Goal: Task Accomplishment & Management: Use online tool/utility

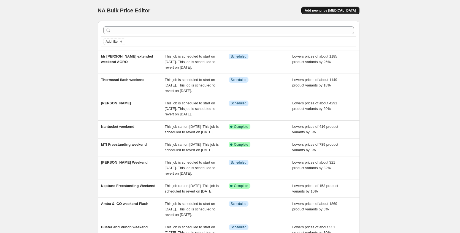
click at [327, 13] on button "Add new price [MEDICAL_DATA]" at bounding box center [330, 11] width 58 height 8
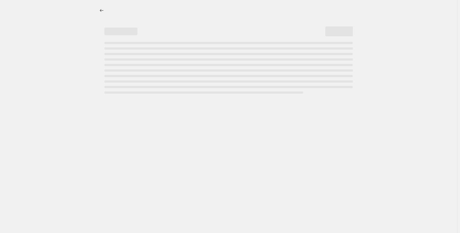
select select "percentage"
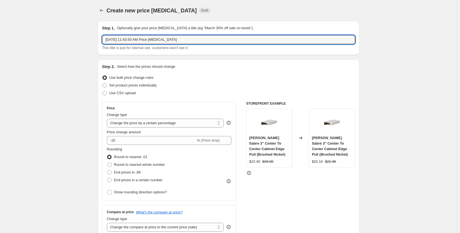
drag, startPoint x: 195, startPoint y: 40, endPoint x: 68, endPoint y: 39, distance: 126.5
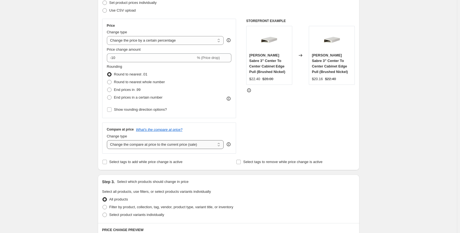
type input "Timberline Weekend Flash"
click at [155, 144] on select "Change the compare at price to the current price (sale) Change the compare at p…" at bounding box center [165, 144] width 117 height 9
select select "no_change"
click at [108, 140] on select "Change the compare at price to the current price (sale) Change the compare at p…" at bounding box center [165, 144] width 117 height 9
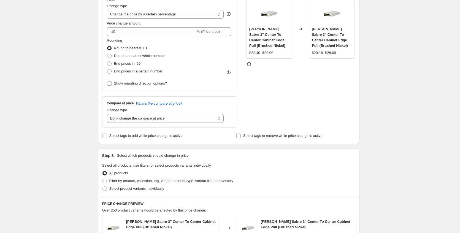
scroll to position [193, 0]
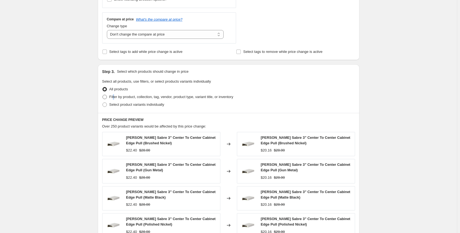
click at [115, 95] on span "Filter by product, collection, tag, vendor, product type, variant title, or inv…" at bounding box center [171, 97] width 124 height 4
click at [106, 98] on span at bounding box center [105, 97] width 4 height 4
click at [103, 95] on input "Filter by product, collection, tag, vendor, product type, variant title, or inv…" at bounding box center [103, 95] width 0 height 0
radio input "true"
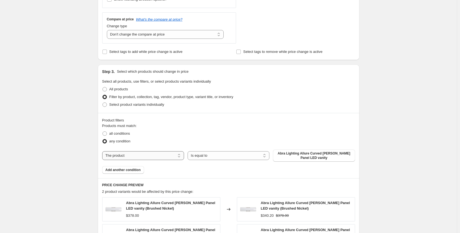
click at [137, 153] on select "The product The product's collection The product's tag The product's vendor The…" at bounding box center [143, 155] width 82 height 9
select select "collection"
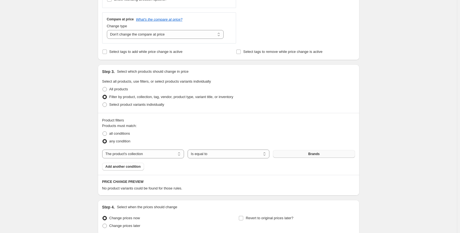
click at [300, 153] on button "Brands" at bounding box center [314, 154] width 82 height 8
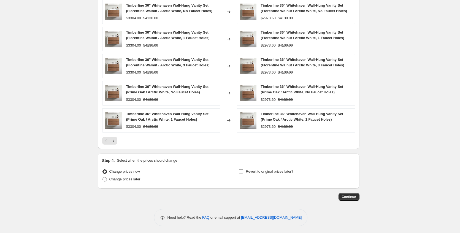
scroll to position [389, 0]
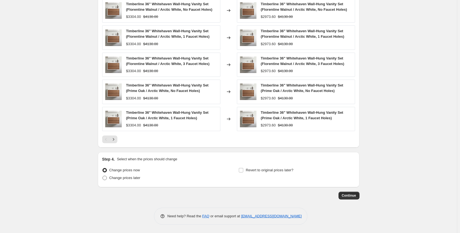
click at [138, 181] on label "Change prices later" at bounding box center [121, 178] width 38 height 8
click at [103, 176] on input "Change prices later" at bounding box center [103, 176] width 0 height 0
radio input "true"
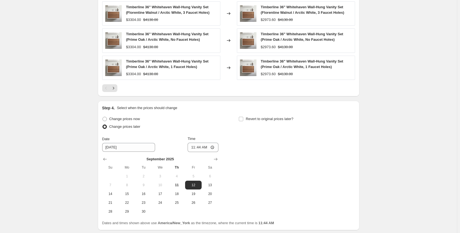
scroll to position [483, 0]
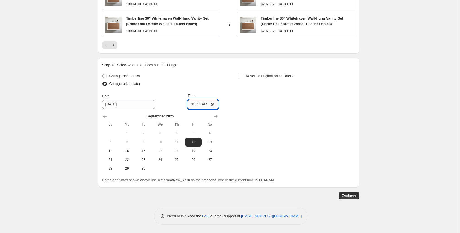
click at [214, 104] on input "11:44" at bounding box center [203, 104] width 31 height 9
type input "19:45"
click at [263, 121] on div "Change prices now Change prices later Date [DATE] Time 19:45 [DATE] Su Mo Tu We…" at bounding box center [228, 122] width 253 height 101
click at [243, 76] on input "Revert to original prices later?" at bounding box center [241, 76] width 4 height 4
checkbox input "true"
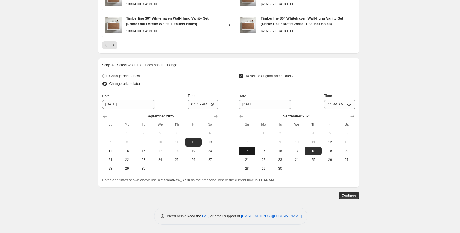
click at [249, 152] on span "14" at bounding box center [247, 151] width 12 height 4
type input "[DATE]"
click at [352, 103] on input "11:44" at bounding box center [339, 104] width 31 height 9
type input "23:44"
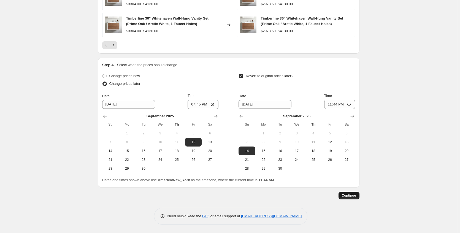
click at [356, 195] on span "Continue" at bounding box center [349, 195] width 14 height 4
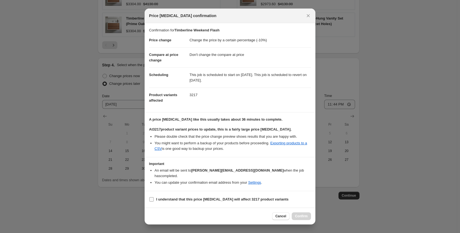
click at [228, 198] on b "I understand that this price [MEDICAL_DATA] will affect 3217 product variants" at bounding box center [222, 199] width 133 height 4
click at [154, 198] on input "I understand that this price [MEDICAL_DATA] will affect 3217 product variants" at bounding box center [151, 199] width 4 height 4
checkbox input "true"
click at [303, 216] on button "Confirm" at bounding box center [301, 216] width 19 height 8
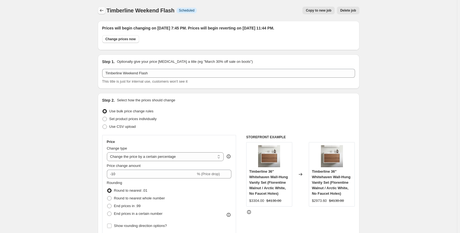
click at [99, 10] on button "Price change jobs" at bounding box center [102, 11] width 8 height 8
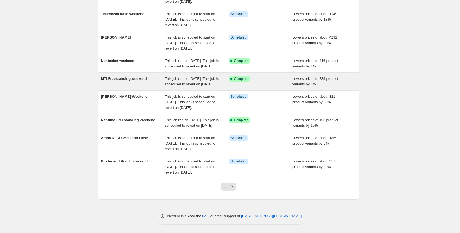
scroll to position [110, 0]
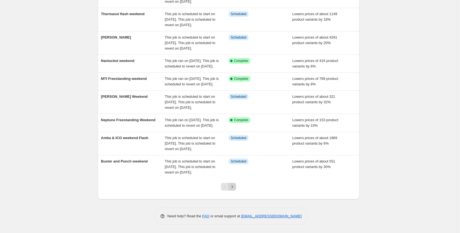
click at [233, 190] on icon "Next" at bounding box center [233, 187] width 6 height 6
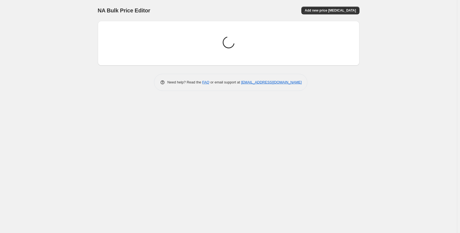
scroll to position [0, 0]
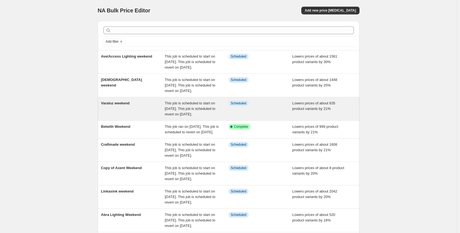
click at [149, 117] on div "Varaluz weekend" at bounding box center [133, 109] width 64 height 17
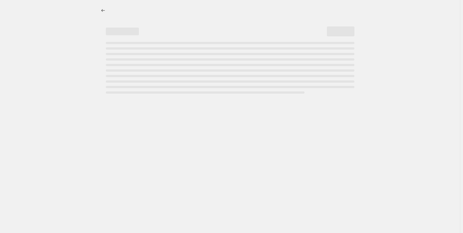
select select "percentage"
select select "no_change"
select select "collection"
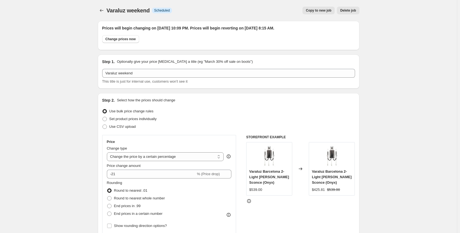
click at [101, 6] on div "Varaluz weekend. This page is ready Varaluz weekend Info Scheduled Copy to new …" at bounding box center [229, 10] width 262 height 21
click at [101, 9] on icon "Price change jobs" at bounding box center [102, 11] width 6 height 6
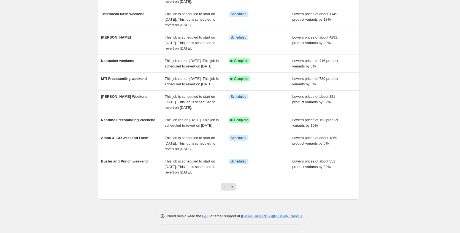
scroll to position [144, 0]
click at [235, 190] on button "Next" at bounding box center [232, 187] width 8 height 8
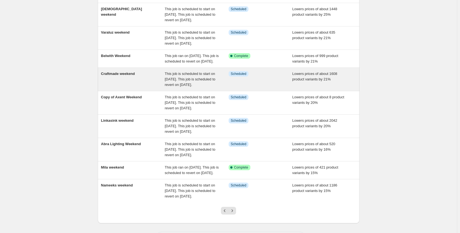
scroll to position [150, 0]
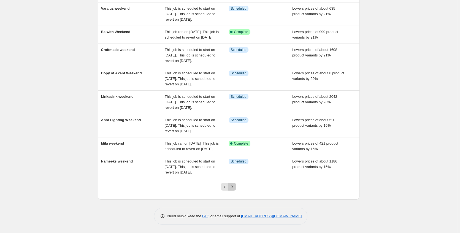
click at [235, 188] on icon "Next" at bounding box center [233, 187] width 6 height 6
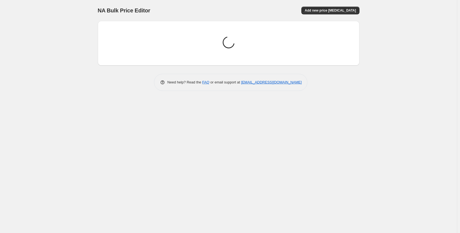
scroll to position [0, 0]
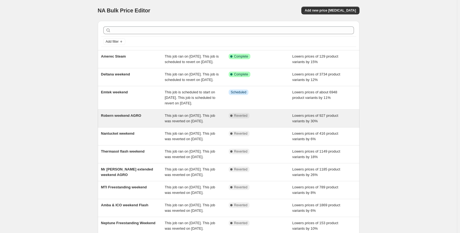
click at [203, 124] on div "This job ran on [DATE]. This job was reverted on [DATE]." at bounding box center [197, 118] width 64 height 11
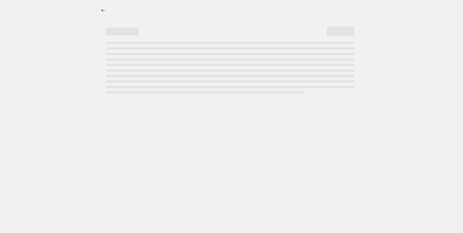
select select "percentage"
select select "collection"
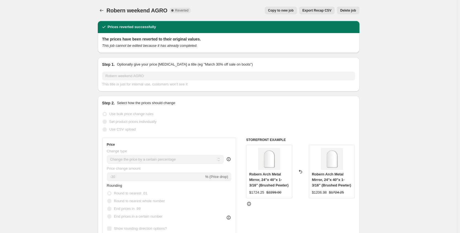
click at [287, 9] on span "Copy to new job" at bounding box center [281, 10] width 26 height 4
select select "percentage"
select select "collection"
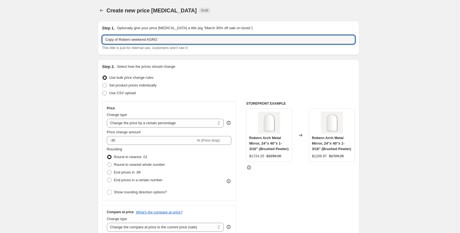
drag, startPoint x: 122, startPoint y: 39, endPoint x: 64, endPoint y: 37, distance: 57.6
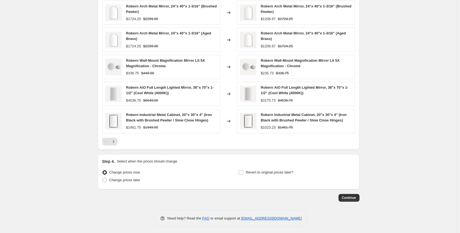
scroll to position [389, 0]
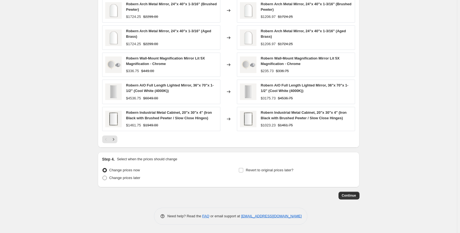
type input "Robern weekend AGRO"
click at [133, 179] on span "Change prices later" at bounding box center [124, 178] width 31 height 4
click at [103, 176] on input "Change prices later" at bounding box center [103, 176] width 0 height 0
radio input "true"
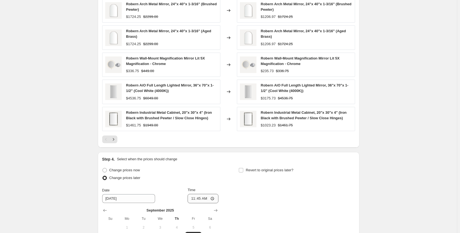
scroll to position [483, 0]
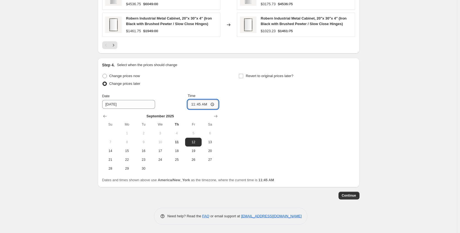
click at [215, 104] on input "11:45" at bounding box center [203, 104] width 31 height 9
type input "21:50"
click at [258, 119] on div "Change prices now Change prices later Date [DATE] Time 21:50 [DATE] Su Mo Tu We…" at bounding box center [228, 122] width 253 height 101
click at [242, 78] on input "Revert to original prices later?" at bounding box center [241, 76] width 4 height 4
checkbox input "true"
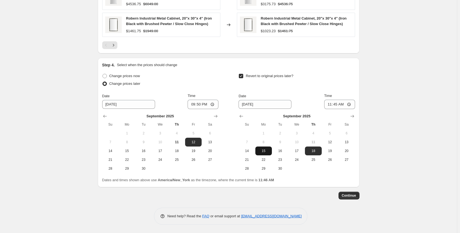
click at [266, 152] on span "15" at bounding box center [264, 151] width 12 height 4
type input "[DATE]"
click at [349, 105] on input "11:45" at bounding box center [339, 104] width 31 height 9
type input "07:50"
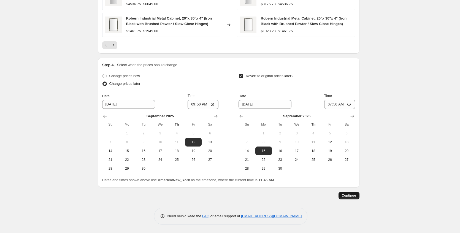
click at [355, 196] on span "Continue" at bounding box center [349, 195] width 14 height 4
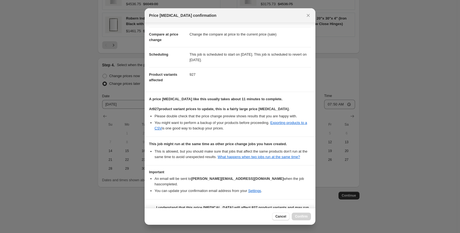
scroll to position [39, 0]
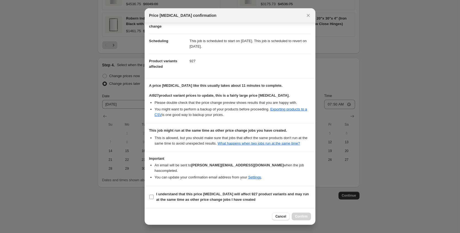
click at [220, 197] on span "I understand that this price [MEDICAL_DATA] will affect 927 product variants an…" at bounding box center [233, 197] width 155 height 11
click at [154, 197] on input "I understand that this price [MEDICAL_DATA] will affect 927 product variants an…" at bounding box center [151, 197] width 4 height 4
checkbox input "true"
click at [305, 216] on span "Confirm" at bounding box center [301, 216] width 13 height 4
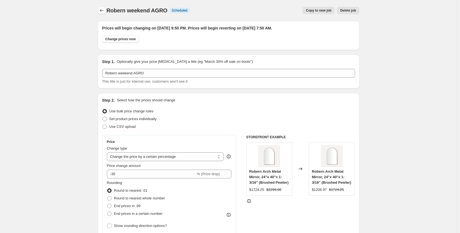
click at [101, 10] on icon "Price change jobs" at bounding box center [102, 11] width 6 height 6
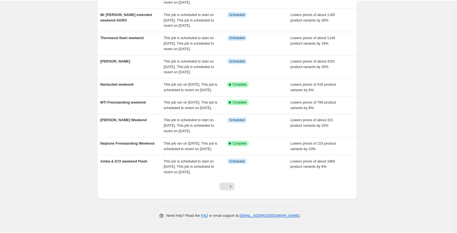
scroll to position [138, 0]
